Goal: Check status: Check status

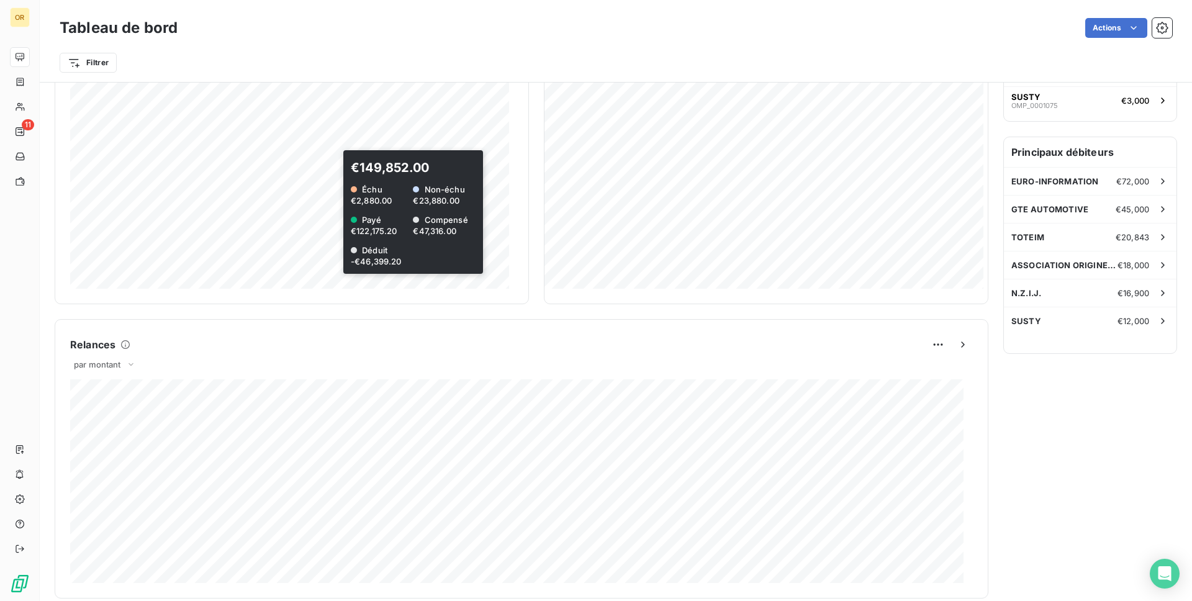
scroll to position [61, 0]
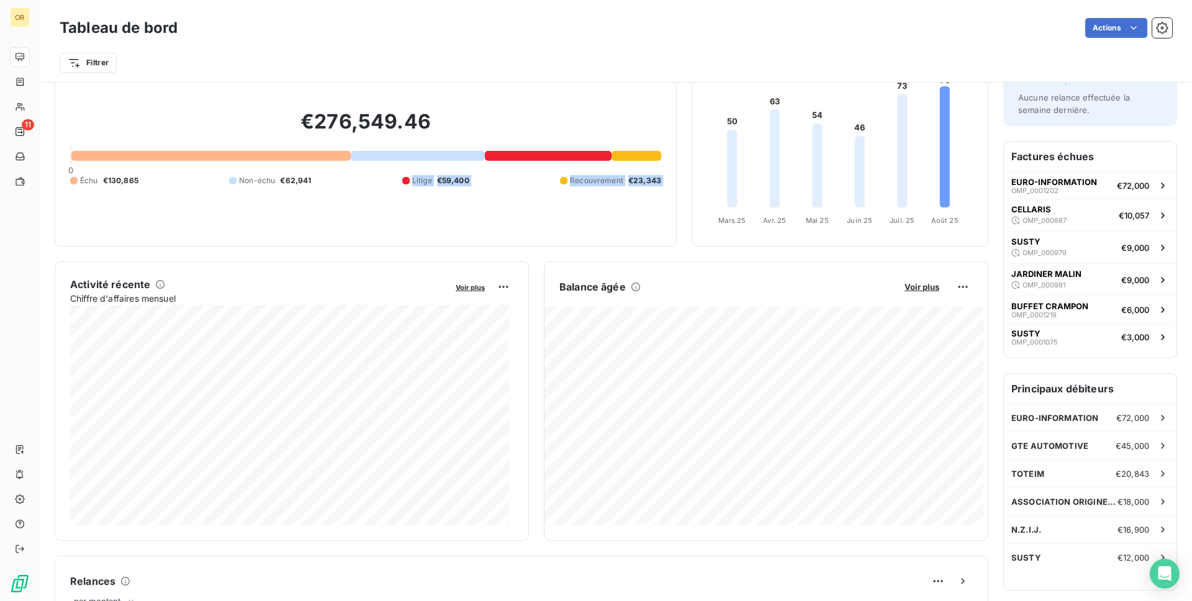
drag, startPoint x: 333, startPoint y: 228, endPoint x: 704, endPoint y: 240, distance: 371.0
click at [703, 238] on div "Encours client Voir plus €276,549.46 0 Échu €130,865 Non-échu €62,941 Litige €5…" at bounding box center [522, 137] width 934 height 217
click at [592, 238] on div "Encours client Voir plus €276,549.46 0 Échu €130,865 Non-échu €62,941 Litige €5…" at bounding box center [366, 137] width 622 height 217
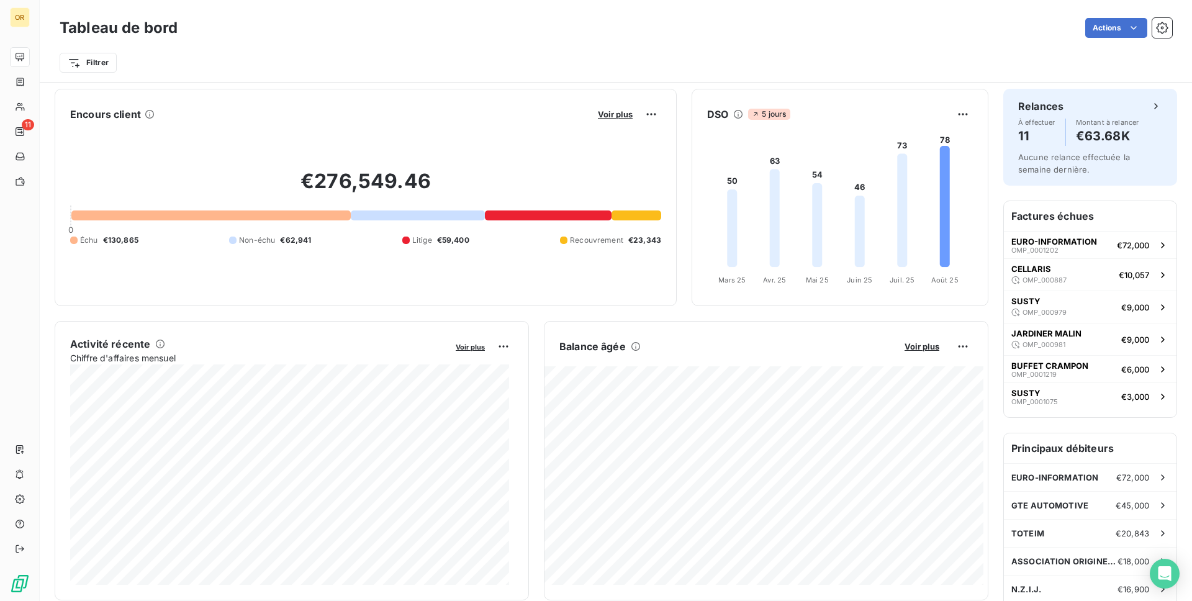
scroll to position [0, 0]
click at [615, 116] on span "Voir plus" at bounding box center [615, 115] width 35 height 10
click at [451, 241] on span "€59,400" at bounding box center [453, 240] width 32 height 11
click at [603, 43] on div "Filtrer" at bounding box center [616, 58] width 1113 height 34
click at [610, 115] on span "Voir plus" at bounding box center [615, 115] width 35 height 10
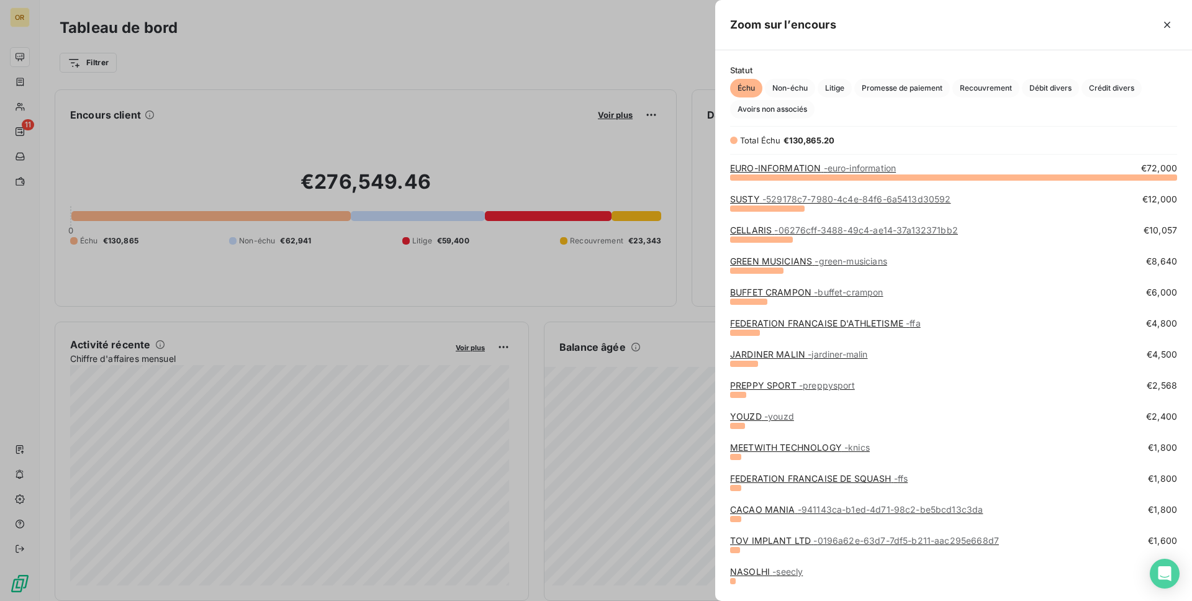
click at [950, 364] on div "JARDINER MALIN - jardiner-malin €4,500" at bounding box center [953, 357] width 447 height 19
click at [812, 91] on span "Non-échu" at bounding box center [790, 88] width 50 height 19
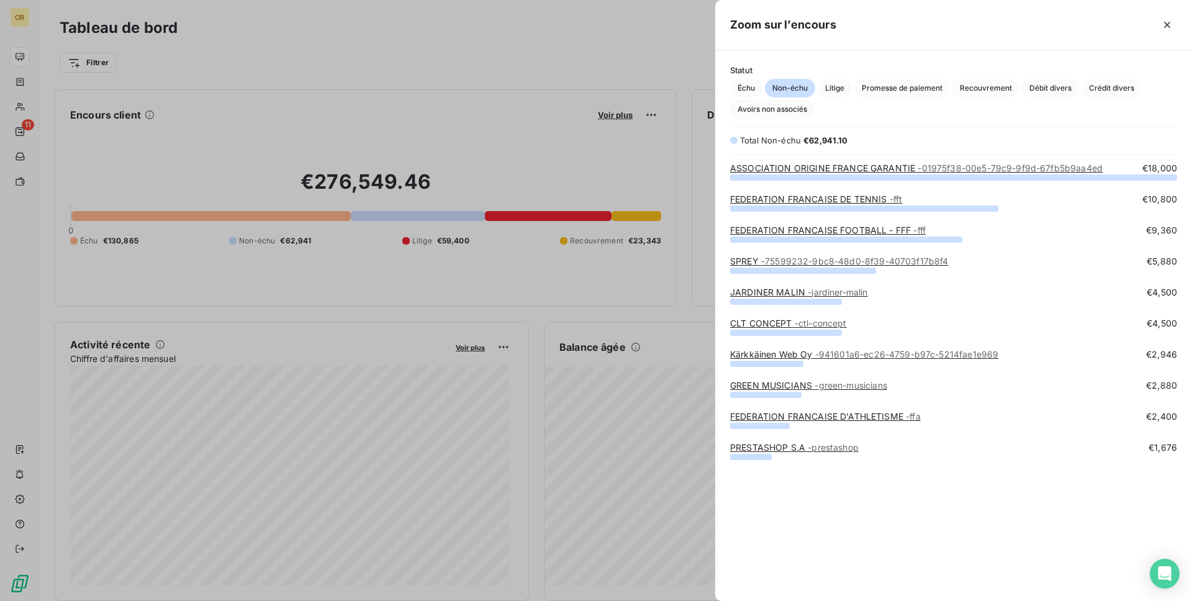
scroll to position [415, 468]
click at [756, 91] on span "Échu" at bounding box center [746, 88] width 32 height 19
